Goal: Task Accomplishment & Management: Use online tool/utility

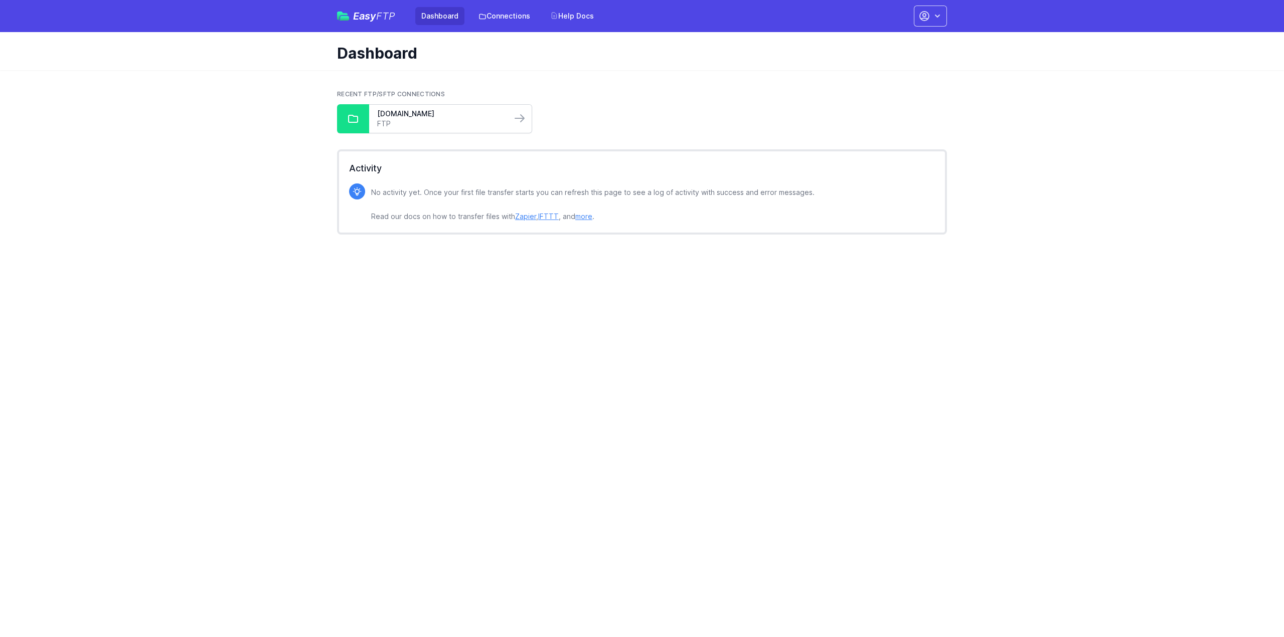
click at [444, 120] on link "FTP" at bounding box center [440, 124] width 126 height 10
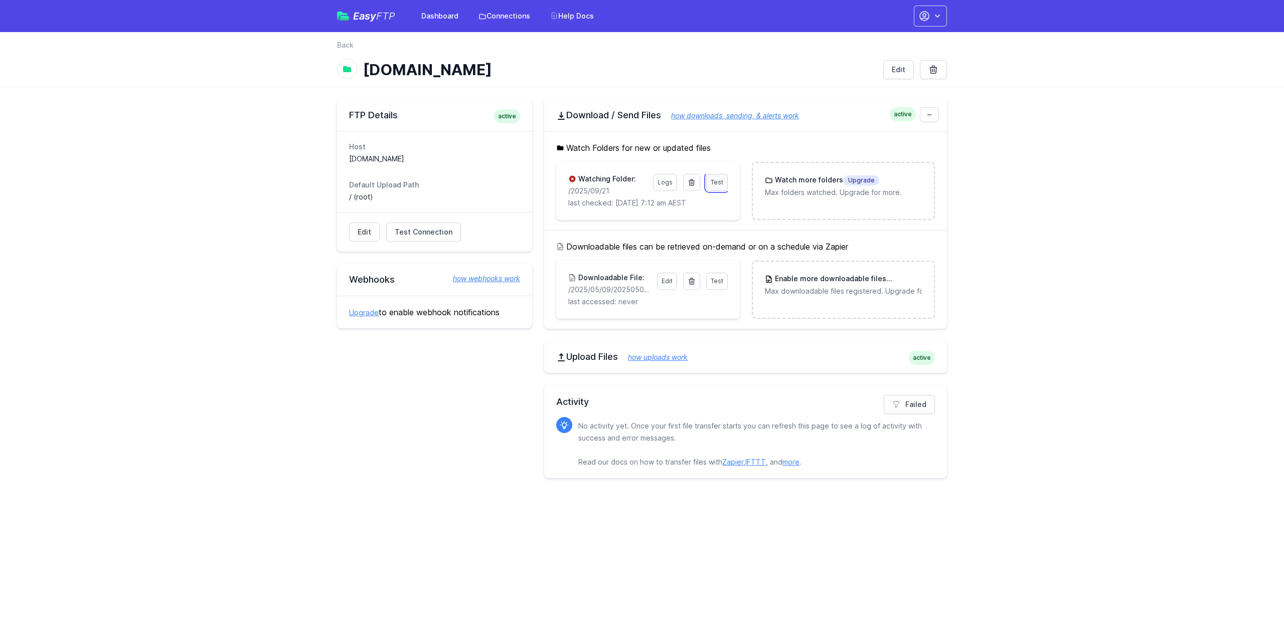
click at [716, 180] on span "Test" at bounding box center [716, 182] width 13 height 8
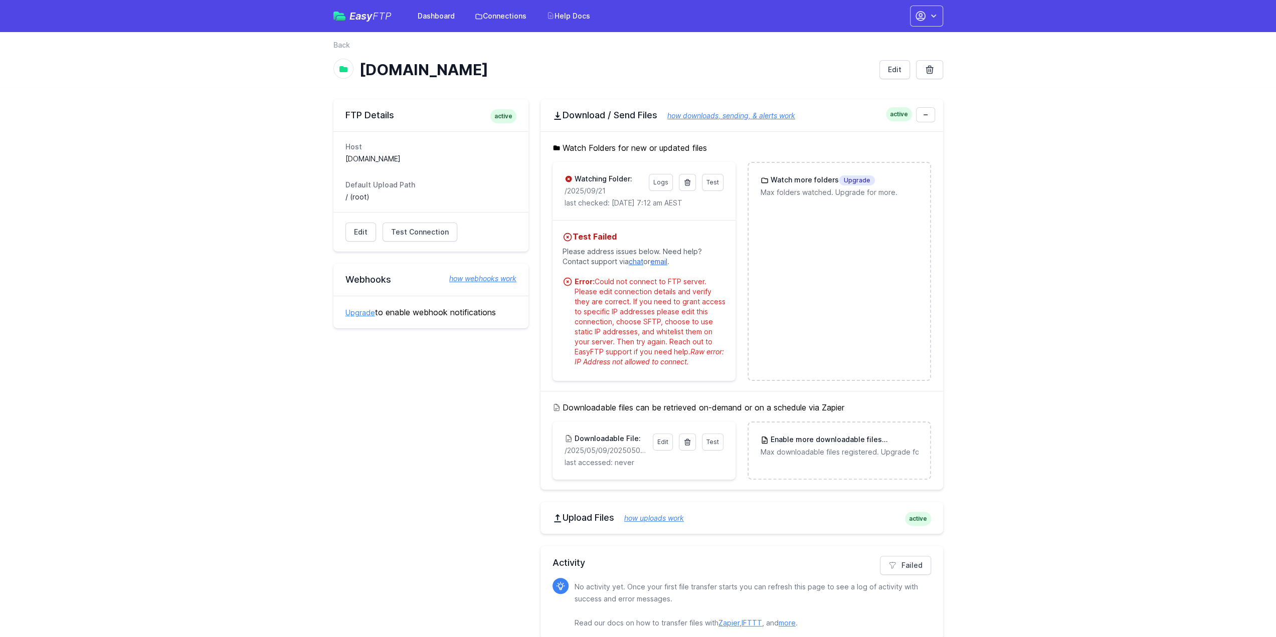
drag, startPoint x: 611, startPoint y: 191, endPoint x: 562, endPoint y: 192, distance: 49.2
click at [562, 192] on div "Test Logs Watching Folder: /2025/09/21 last checked: 9/21/2025 7:12 am AEST" at bounding box center [644, 191] width 183 height 58
copy p "/2025/09/21"
click at [686, 181] on icon at bounding box center [688, 182] width 6 height 6
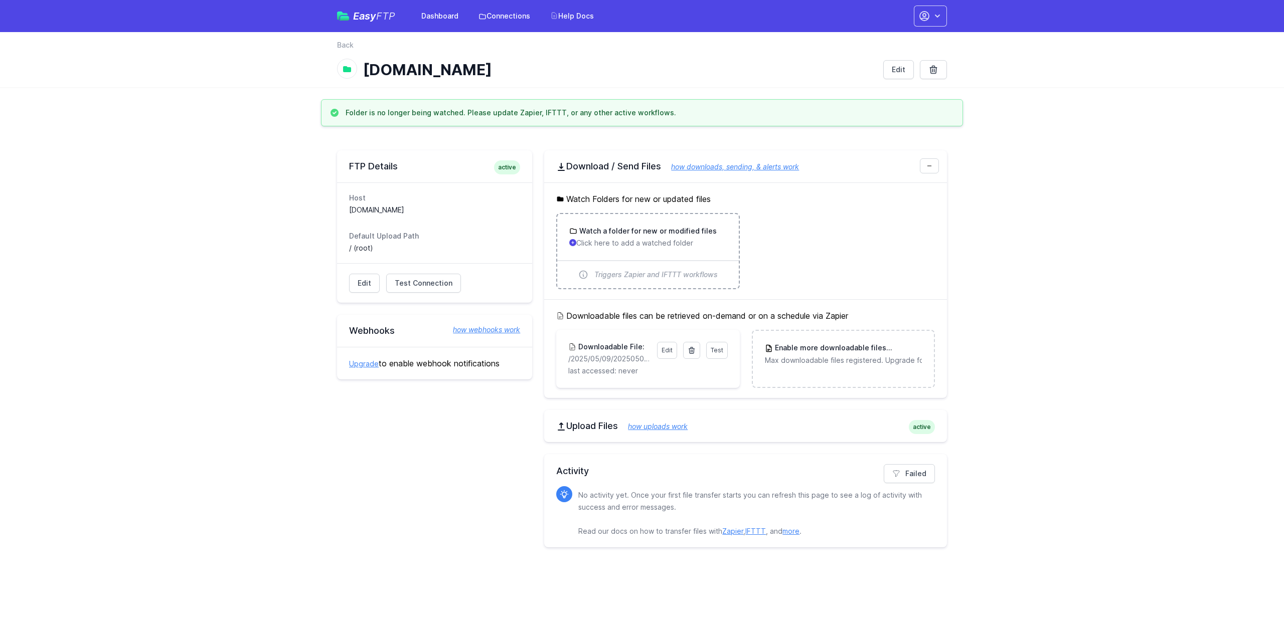
click at [620, 228] on h3 "Watch a folder for new or modified files" at bounding box center [646, 231] width 139 height 10
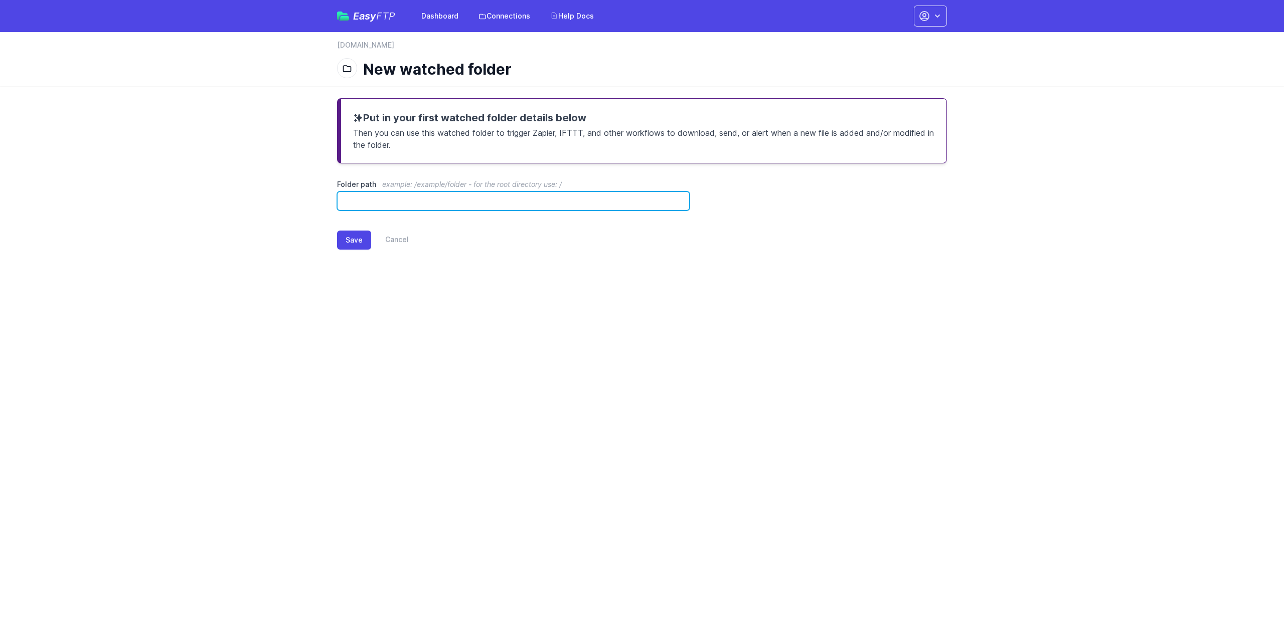
click at [464, 200] on input "Folder path example: /example/folder - for the root directory use: /" at bounding box center [513, 201] width 352 height 19
paste input "**********"
drag, startPoint x: 398, startPoint y: 195, endPoint x: 335, endPoint y: 196, distance: 62.7
click at [336, 196] on div "**********" at bounding box center [642, 182] width 642 height 192
type input "**********"
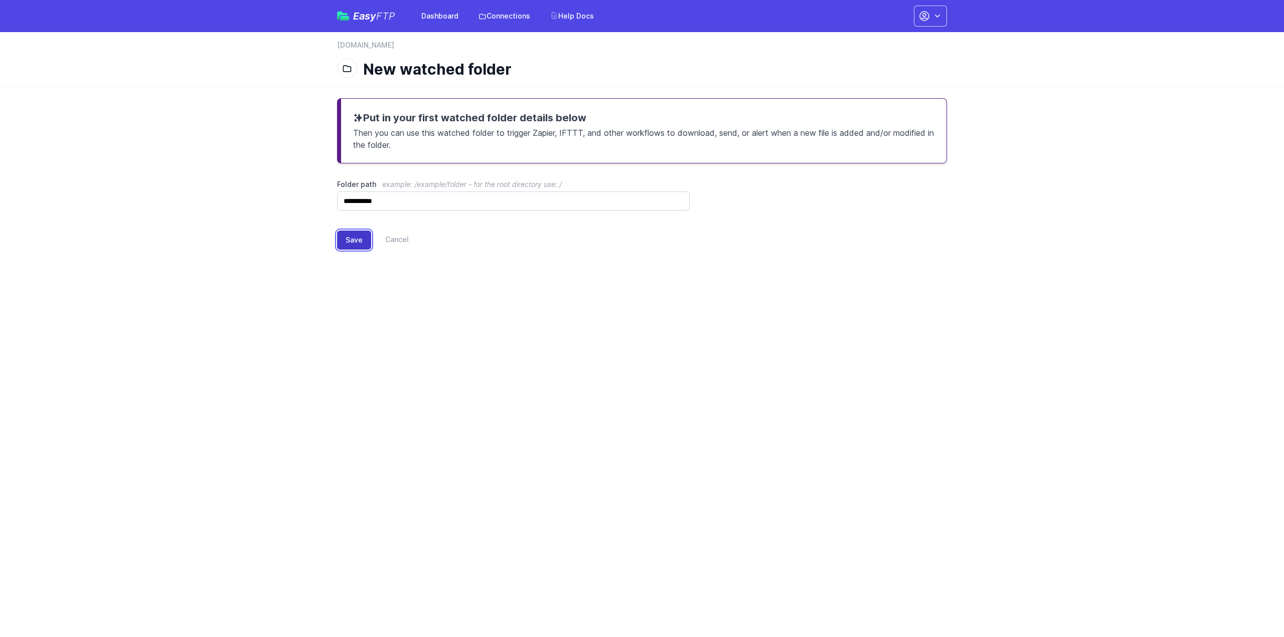
click at [347, 233] on button "Save" at bounding box center [354, 240] width 34 height 19
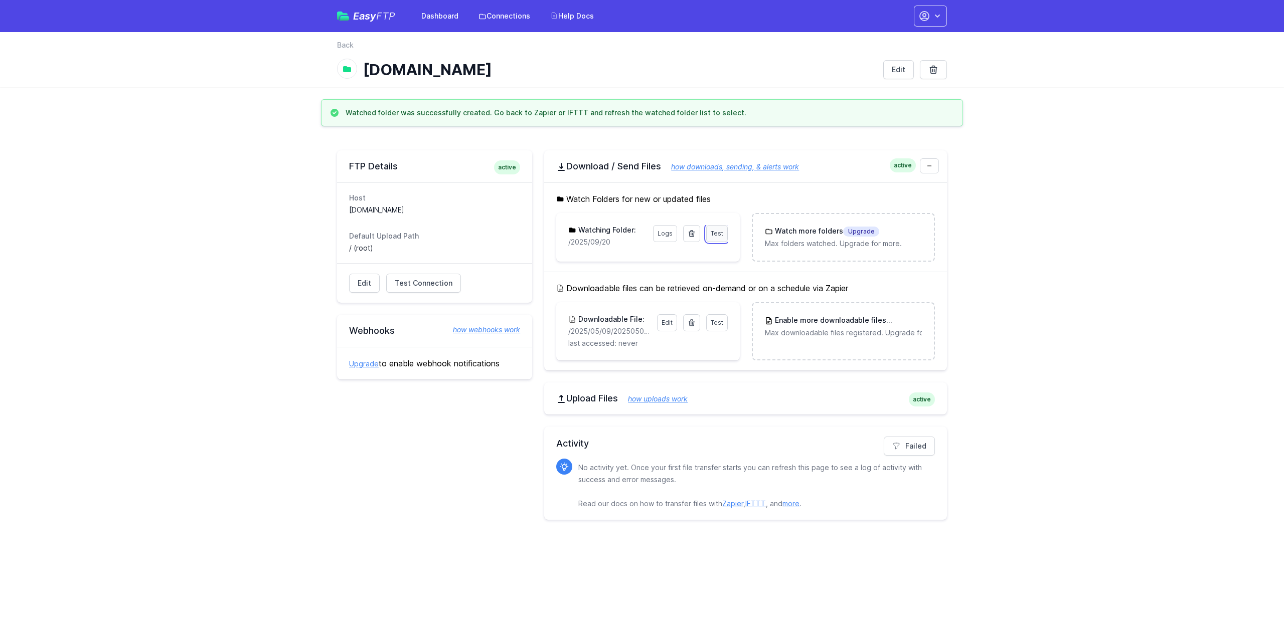
click at [709, 231] on link "Test" at bounding box center [717, 233] width 22 height 17
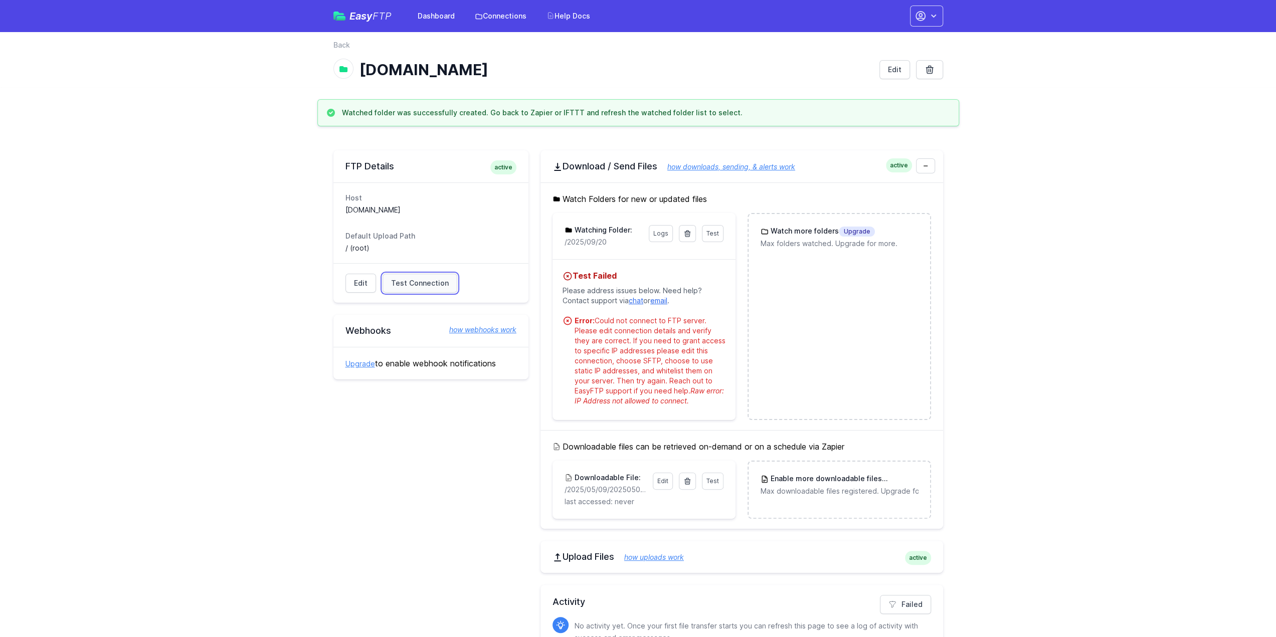
click at [417, 281] on span "Test Connection" at bounding box center [420, 283] width 58 height 10
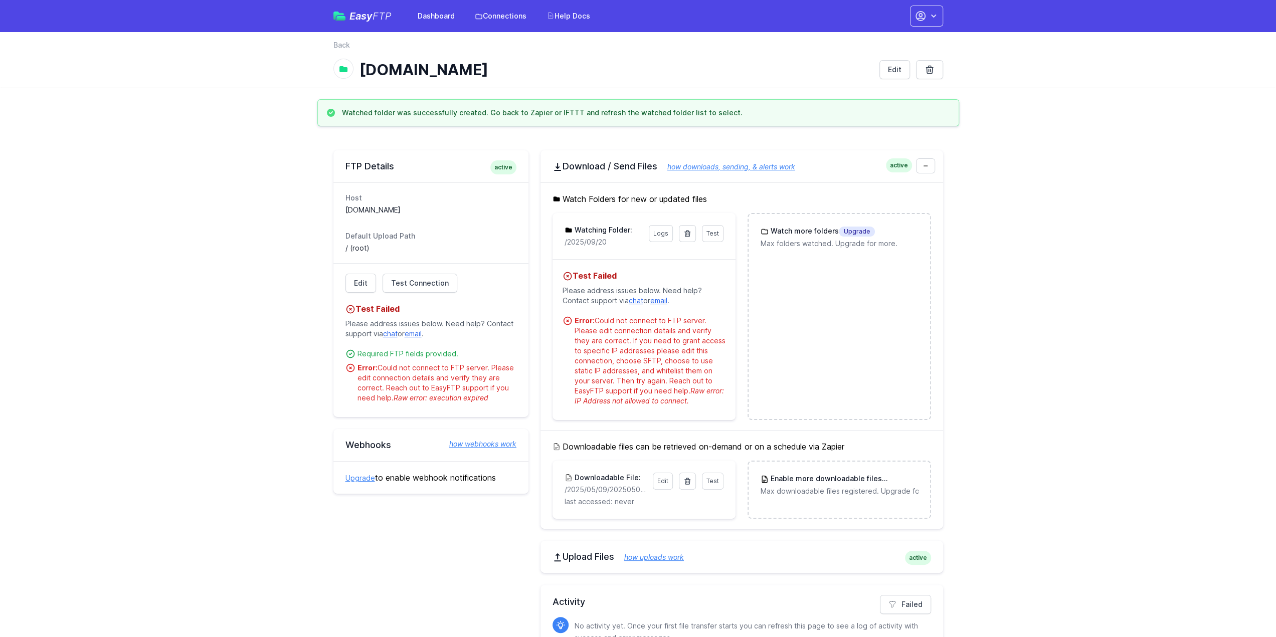
click at [1100, 142] on main "Watched folder was successfully created. Go back to Zapier or IFTTT and refresh…" at bounding box center [638, 394] width 1276 height 591
click at [711, 481] on span "Test" at bounding box center [712, 481] width 13 height 8
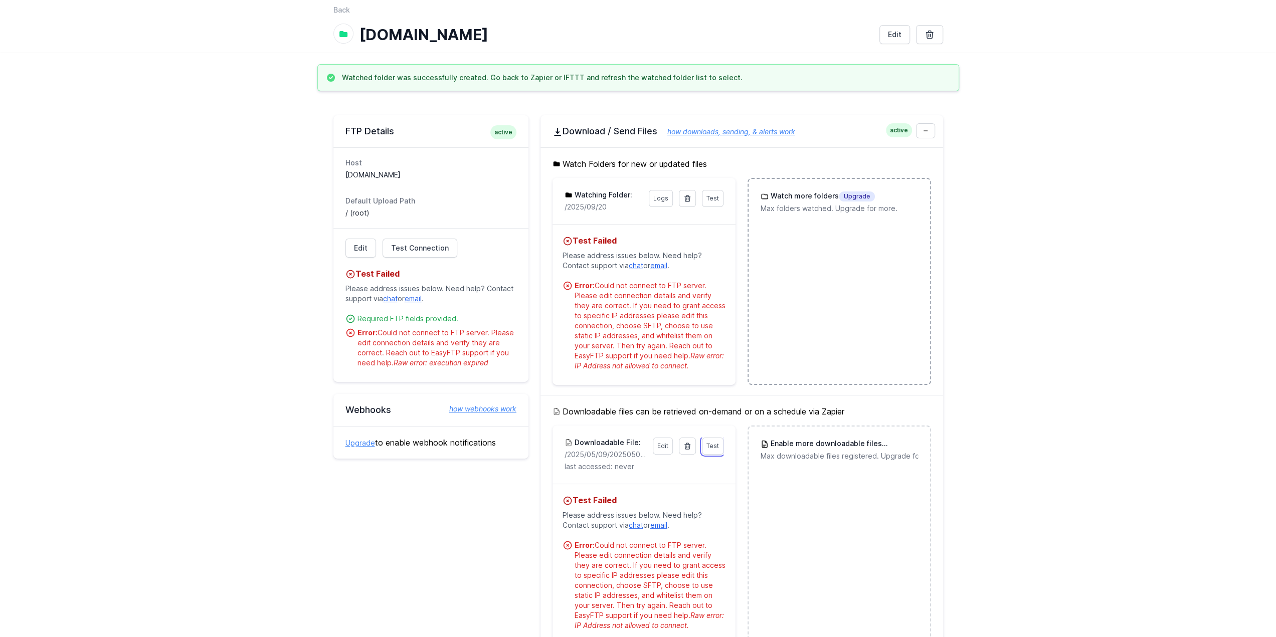
scroll to position [100, 0]
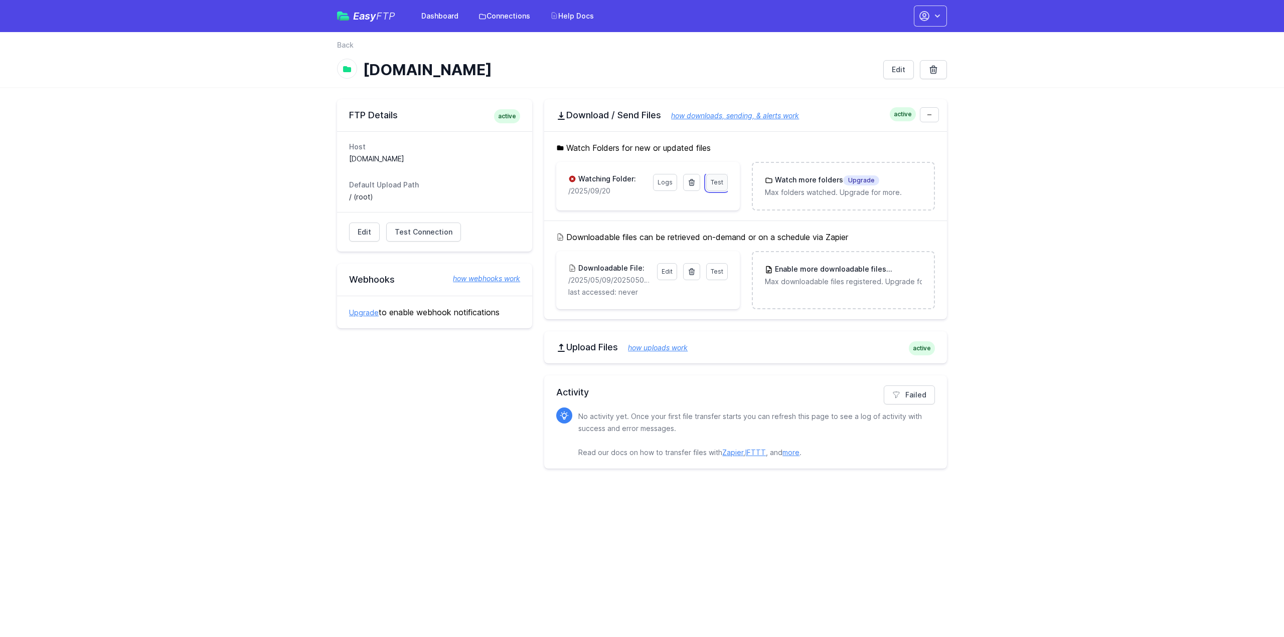
click at [721, 182] on span "Test" at bounding box center [716, 182] width 13 height 8
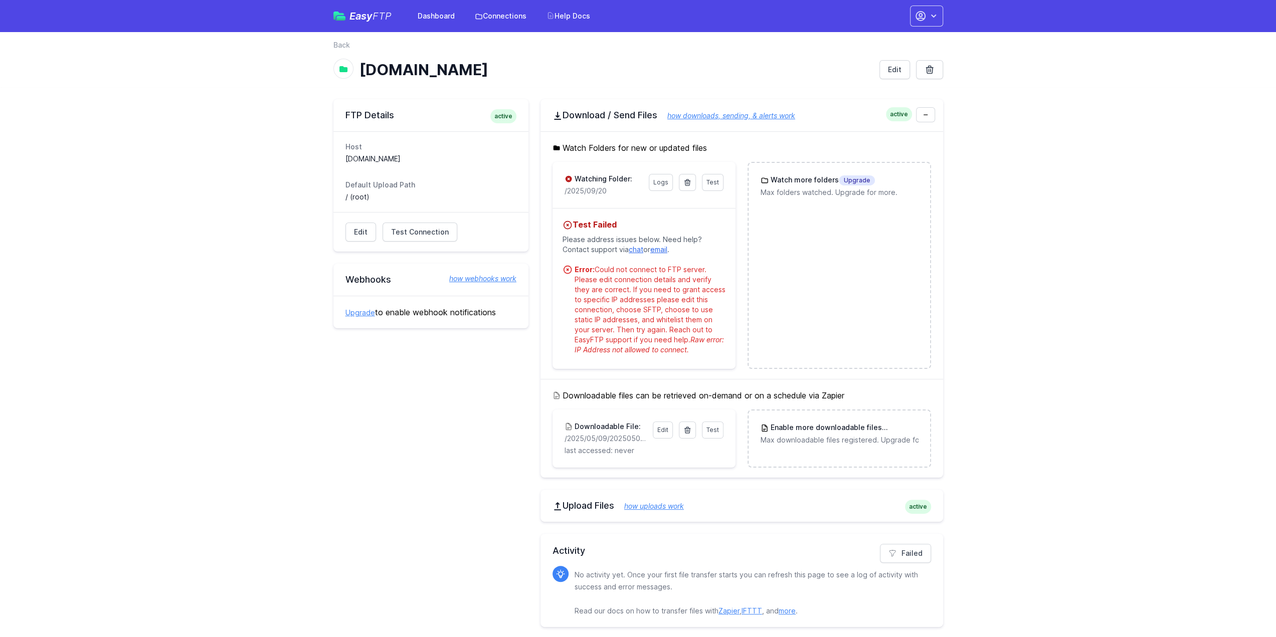
drag, startPoint x: 610, startPoint y: 195, endPoint x: 556, endPoint y: 194, distance: 54.2
click at [556, 194] on div "Test Logs Watching Folder: /2025/09/20" at bounding box center [644, 185] width 183 height 46
copy p "/2025/09/20"
click at [688, 182] on icon at bounding box center [688, 182] width 6 height 6
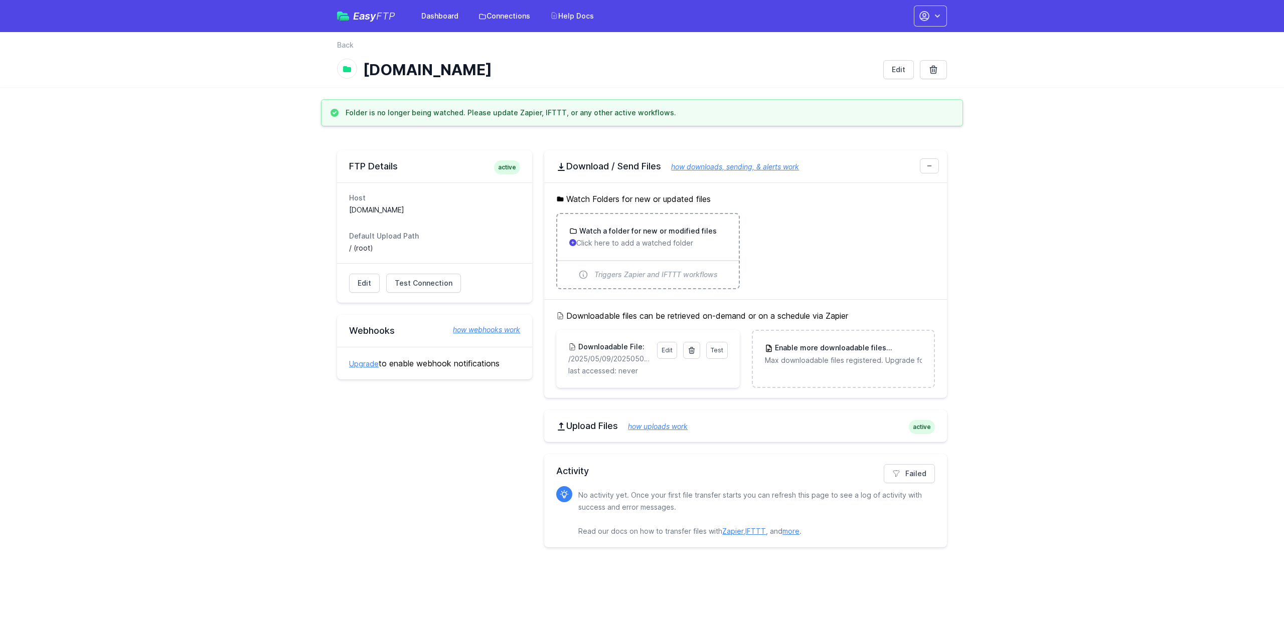
click at [665, 241] on p "Click here to add a watched folder" at bounding box center [647, 243] width 157 height 10
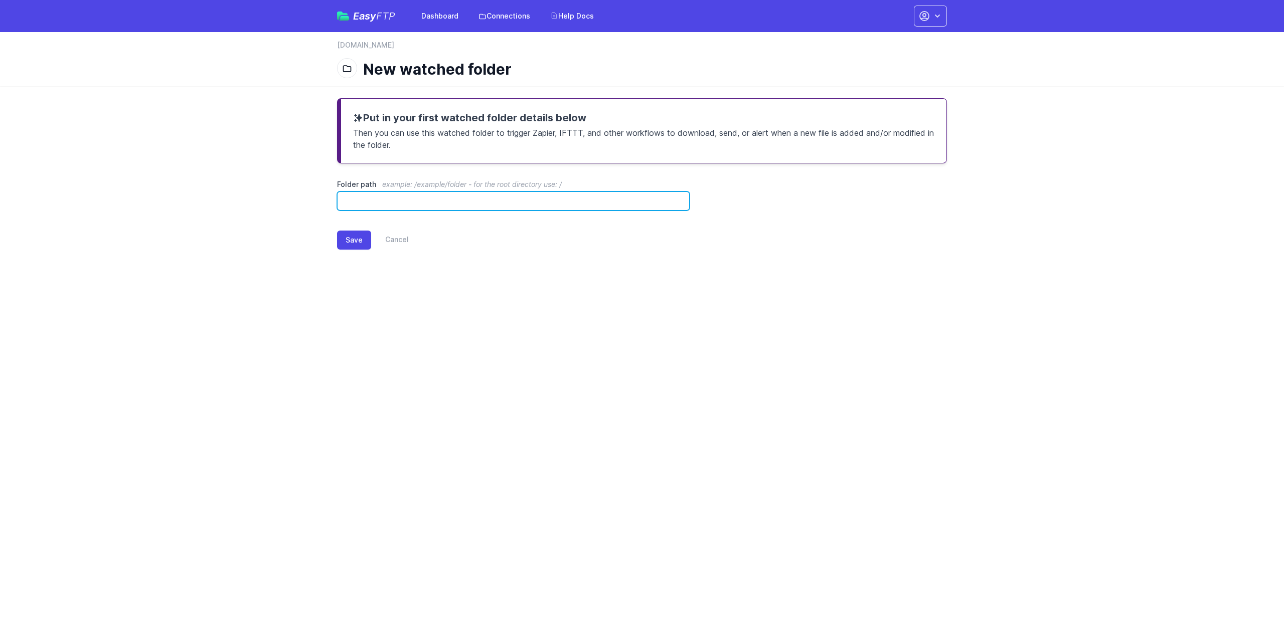
click at [438, 202] on input "Folder path example: /example/folder - for the root directory use: /" at bounding box center [513, 201] width 352 height 19
paste input "**********"
type input "**********"
click at [355, 242] on button "Save" at bounding box center [354, 240] width 34 height 19
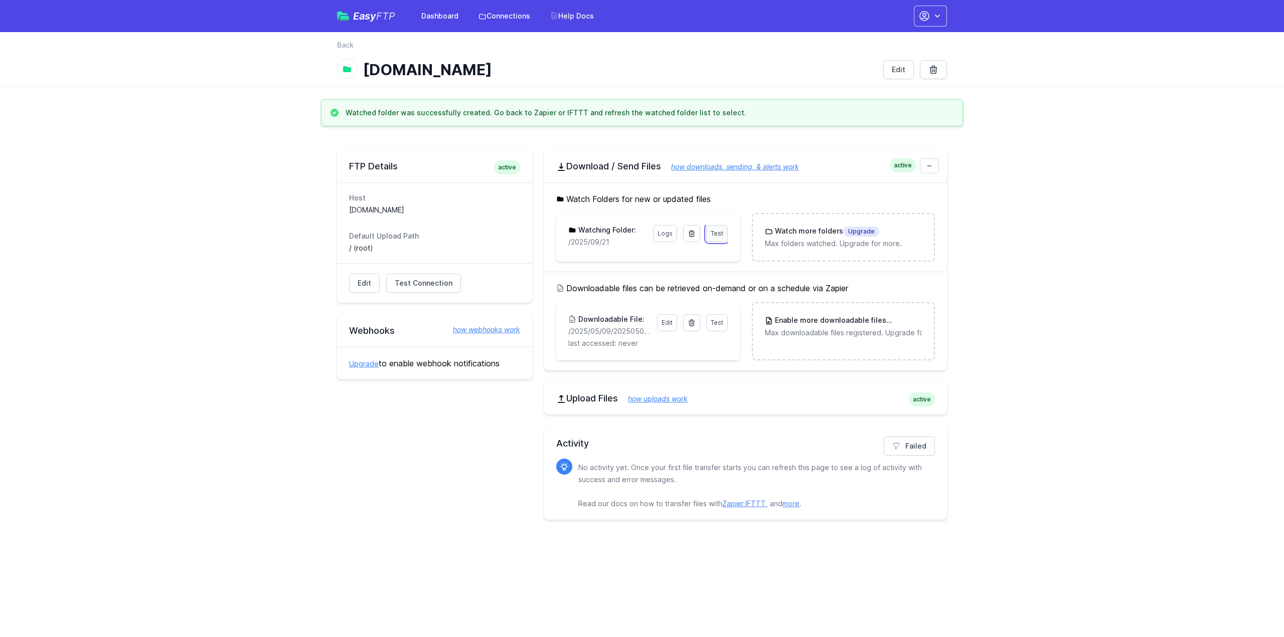
click at [719, 230] on span "Test" at bounding box center [716, 234] width 13 height 8
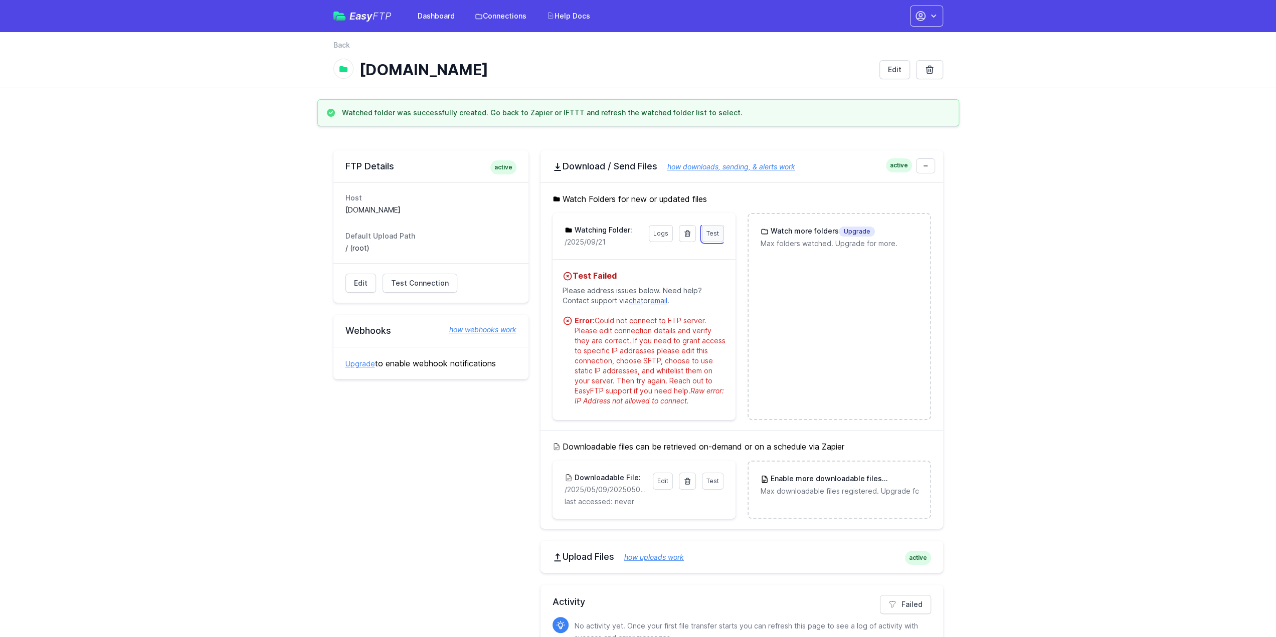
click at [710, 228] on link "Test" at bounding box center [713, 233] width 22 height 17
click at [426, 278] on span "Test Connection" at bounding box center [420, 283] width 58 height 10
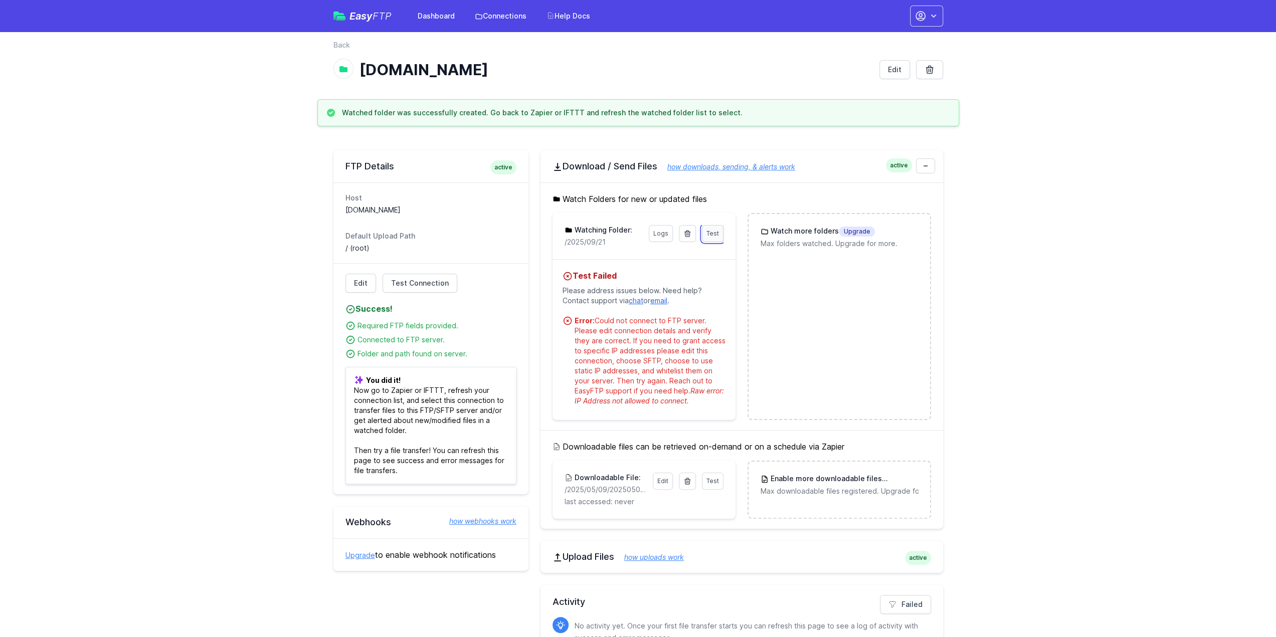
click at [714, 231] on span "Test" at bounding box center [712, 234] width 13 height 8
